Goal: Task Accomplishment & Management: Complete application form

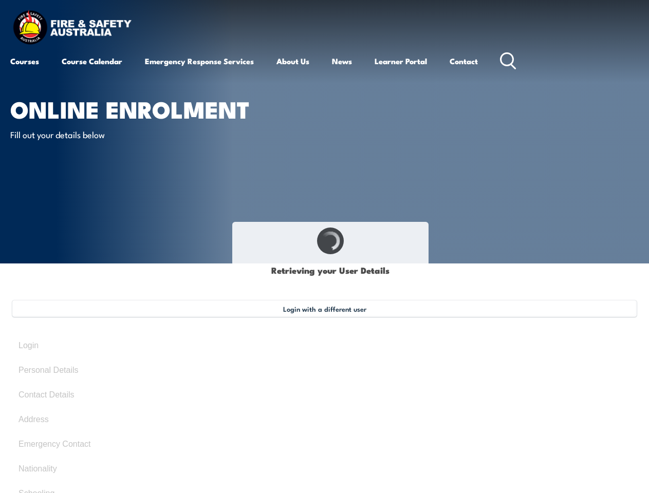
type input "Jianxiong"
type input "Zhuang"
type input "[DATE]"
type input "6RXT7H2AUR"
select select "M"
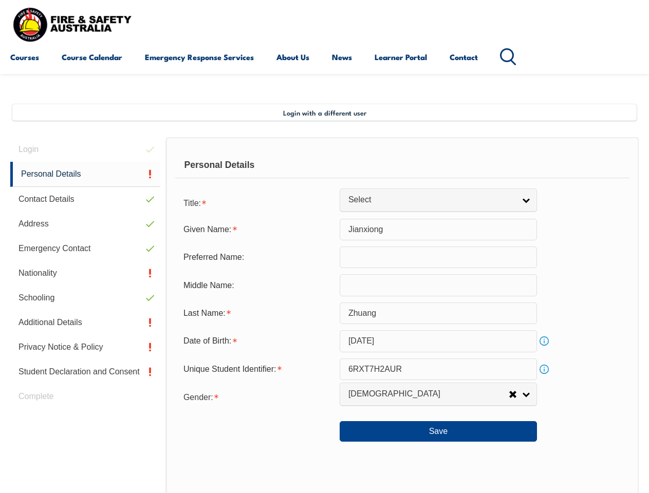
scroll to position [249, 0]
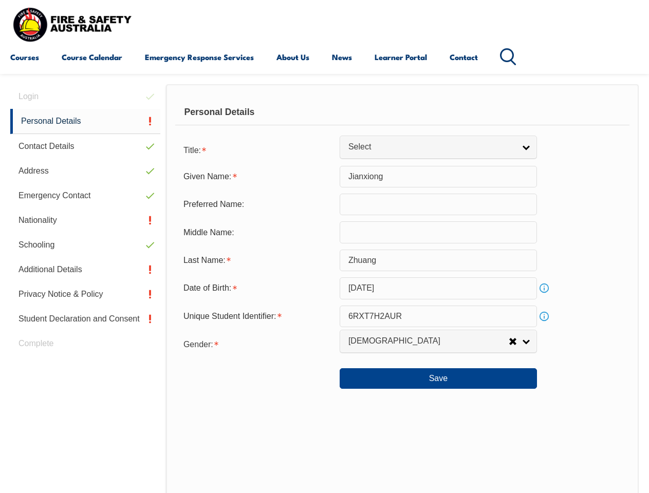
click at [324, 122] on div "Personal Details" at bounding box center [402, 113] width 454 height 26
click at [324, 289] on div "Date of Birth:" at bounding box center [257, 288] width 164 height 20
click at [85, 97] on div "Login Personal Details Contact Details Address Emergency Contact Nationality Sc…" at bounding box center [88, 351] width 156 height 534
click at [85, 121] on link "Personal Details" at bounding box center [85, 121] width 150 height 25
click at [85, 146] on link "Contact Details" at bounding box center [85, 146] width 150 height 25
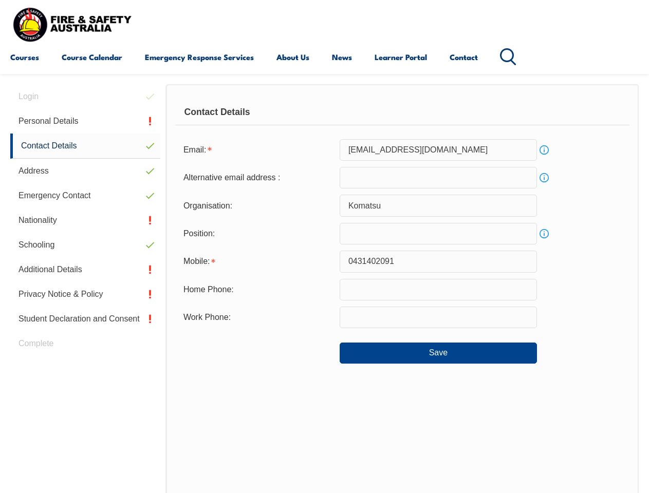
click at [85, 171] on link "Address" at bounding box center [85, 171] width 150 height 25
